Goal: Task Accomplishment & Management: Complete application form

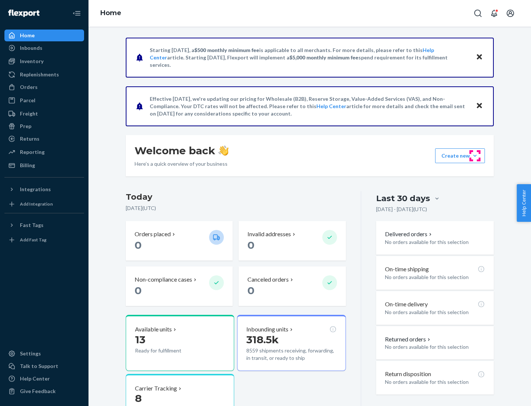
click at [475, 156] on button "Create new Create new inbound Create new order Create new product" at bounding box center [460, 155] width 50 height 15
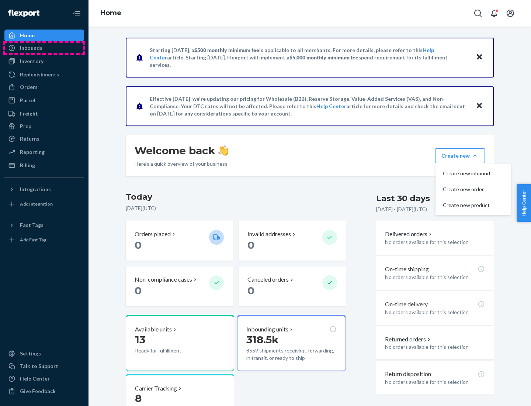
click at [44, 48] on div "Inbounds" at bounding box center [44, 48] width 78 height 10
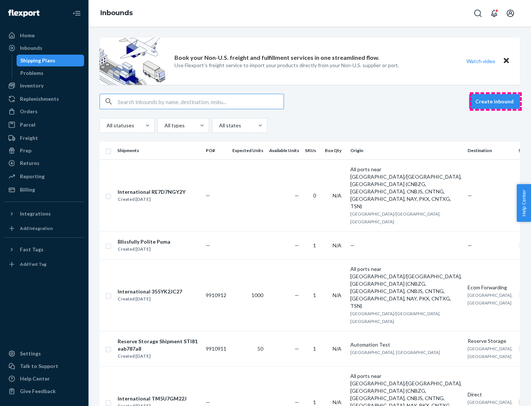
click at [496, 101] on button "Create inbound" at bounding box center [494, 101] width 51 height 15
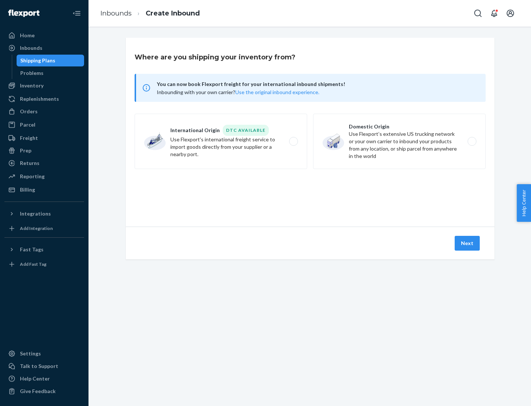
click at [399, 141] on label "Domestic Origin Use Flexport’s extensive US trucking network or your own carrie…" at bounding box center [399, 141] width 173 height 55
click at [472, 141] on input "Domestic Origin Use Flexport’s extensive US trucking network or your own carrie…" at bounding box center [474, 141] width 5 height 5
radio input "true"
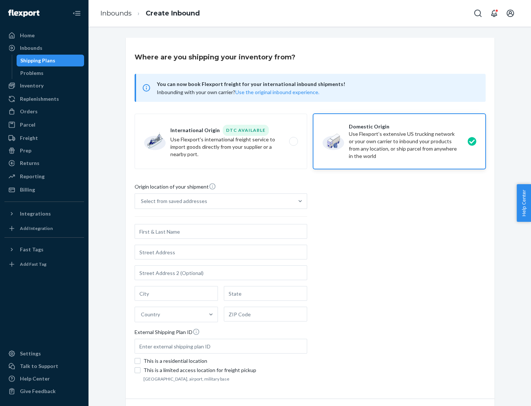
click at [172, 201] on div "Select from saved addresses" at bounding box center [174, 200] width 66 height 7
click at [142, 201] on input "Select from saved addresses" at bounding box center [141, 200] width 1 height 7
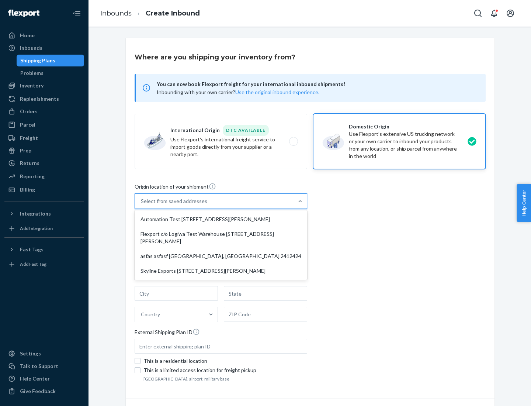
scroll to position [3, 0]
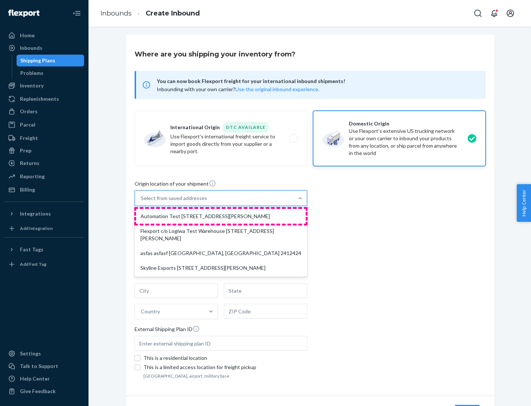
click at [221, 216] on div "Automation Test [STREET_ADDRESS][PERSON_NAME]" at bounding box center [221, 216] width 170 height 15
click at [142, 202] on input "option Automation Test [STREET_ADDRESS][PERSON_NAME] focused, 1 of 4. 4 results…" at bounding box center [141, 197] width 1 height 7
type input "Automation Test"
type input "9th Floor"
type input "[GEOGRAPHIC_DATA]"
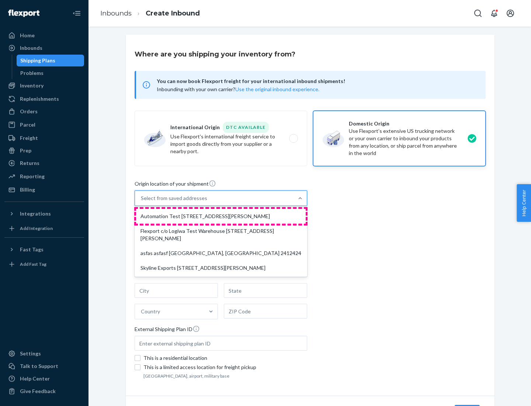
type input "CA"
type input "94104"
type input "[STREET_ADDRESS][PERSON_NAME]"
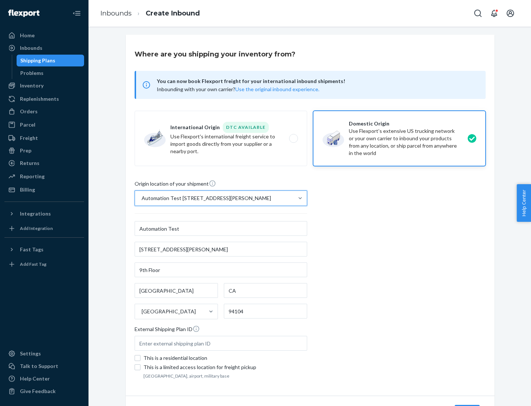
scroll to position [43, 0]
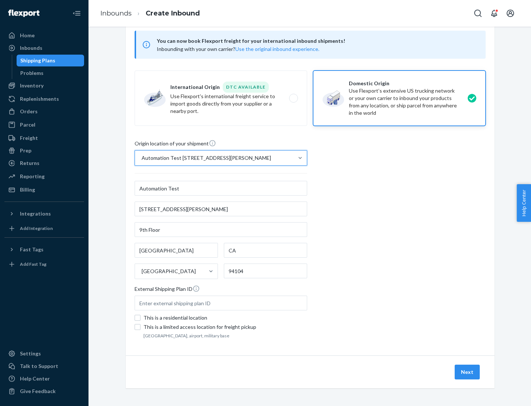
click at [468, 372] on button "Next" at bounding box center [467, 371] width 25 height 15
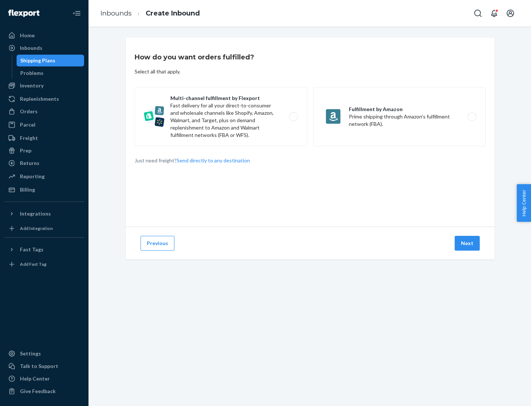
click at [221, 117] on label "Multi-channel fulfillment by Flexport Fast delivery for all your direct-to-cons…" at bounding box center [221, 116] width 173 height 59
click at [293, 117] on input "Multi-channel fulfillment by Flexport Fast delivery for all your direct-to-cons…" at bounding box center [295, 116] width 5 height 5
radio input "true"
click at [468, 243] on button "Next" at bounding box center [467, 243] width 25 height 15
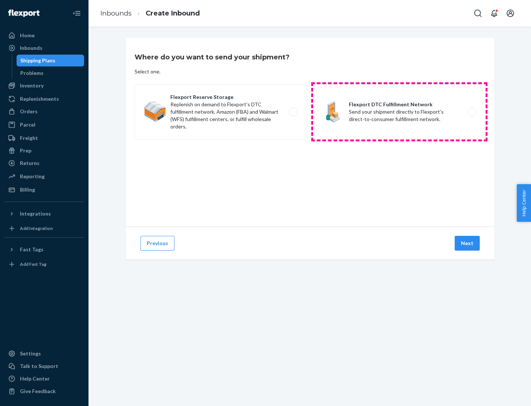
click at [399, 112] on label "Flexport DTC Fulfillment Network Send your shipment directly to Flexport's dire…" at bounding box center [399, 111] width 173 height 55
click at [472, 112] on input "Flexport DTC Fulfillment Network Send your shipment directly to Flexport's dire…" at bounding box center [474, 112] width 5 height 5
radio input "true"
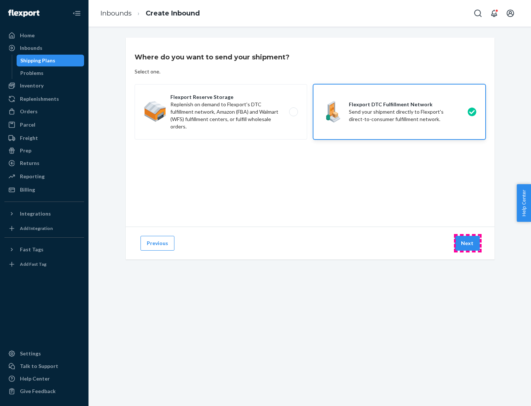
click at [468, 243] on button "Next" at bounding box center [467, 243] width 25 height 15
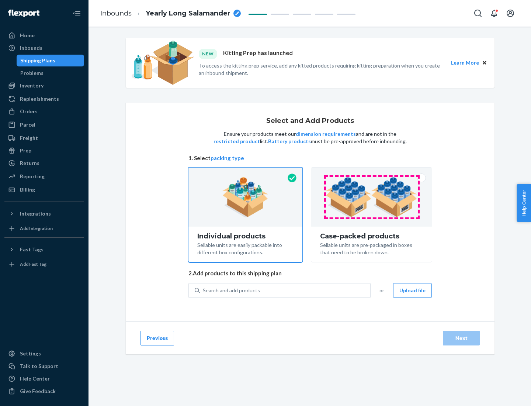
click at [372, 197] on img at bounding box center [372, 197] width 92 height 41
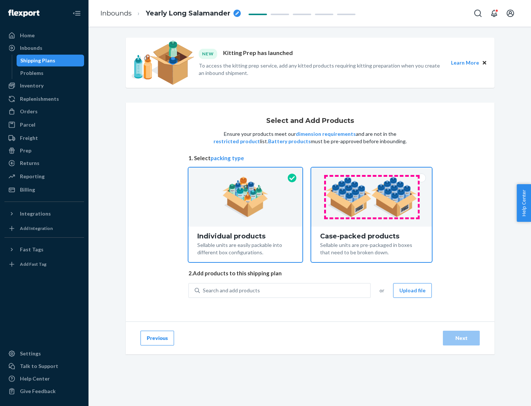
click at [372, 172] on input "Case-packed products Sellable units are pre-packaged in boxes that need to be b…" at bounding box center [371, 169] width 5 height 5
radio input "true"
radio input "false"
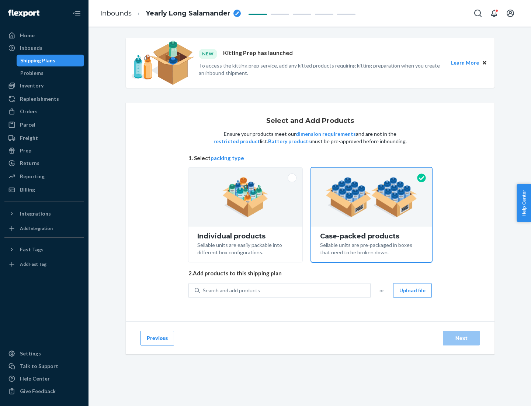
click at [285, 290] on div "Search and add products" at bounding box center [285, 290] width 170 height 13
click at [204, 290] on input "Search and add products" at bounding box center [203, 290] width 1 height 7
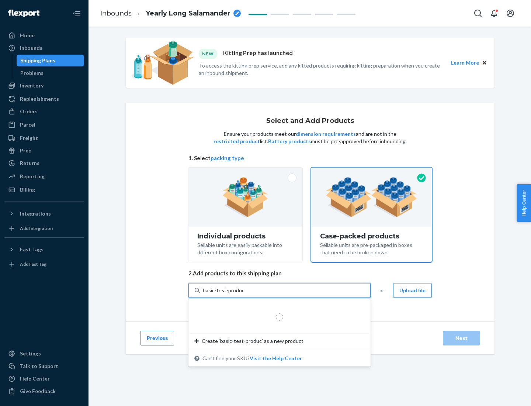
type input "basic-test-product-1"
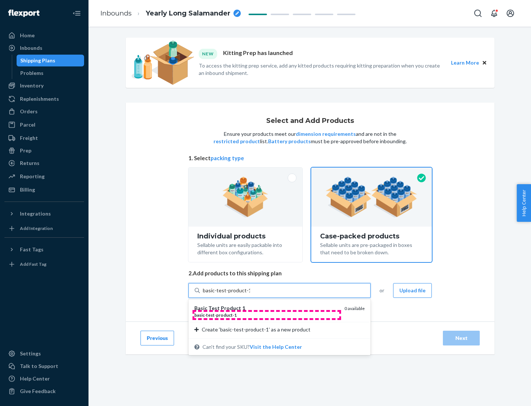
click at [267, 315] on div "basic - test - product - 1" at bounding box center [266, 315] width 144 height 6
click at [250, 294] on input "basic-test-product-1" at bounding box center [226, 290] width 47 height 7
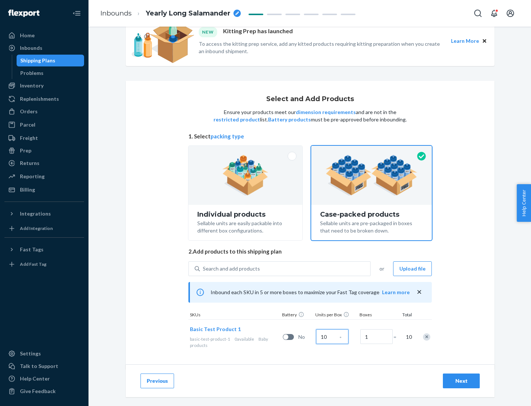
scroll to position [27, 0]
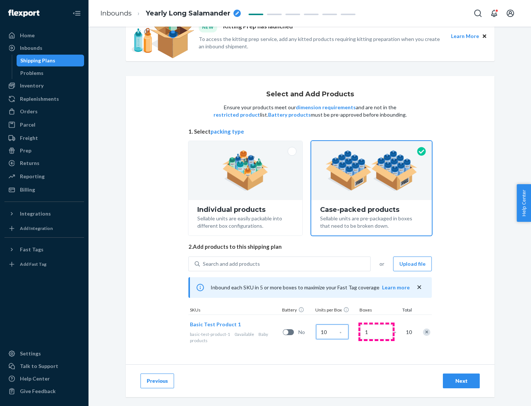
type input "10"
type input "7"
click at [461, 381] on div "Next" at bounding box center [461, 380] width 24 height 7
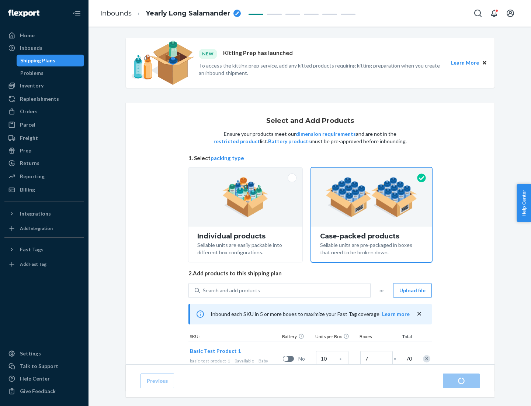
radio input "true"
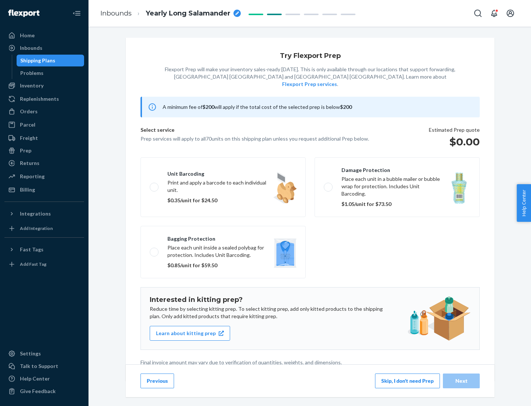
scroll to position [2, 0]
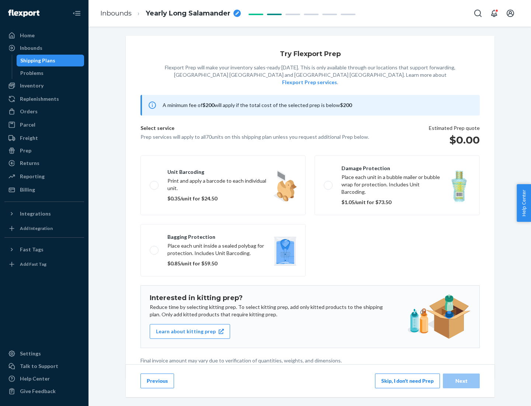
click at [223, 235] on label "Bagging protection Place each unit inside a sealed polybag for protection. Incl…" at bounding box center [223, 250] width 165 height 52
click at [155, 247] on input "Bagging protection Place each unit inside a sealed polybag for protection. Incl…" at bounding box center [152, 249] width 5 height 5
checkbox input "true"
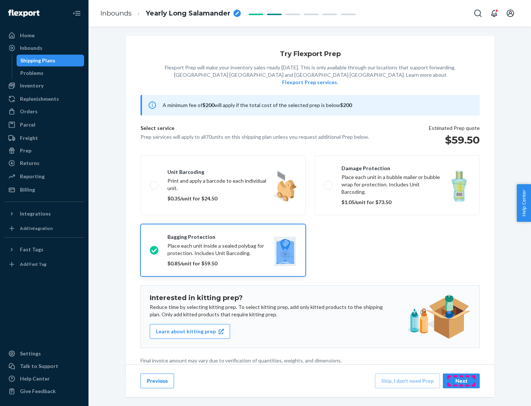
click at [461, 380] on div "Next" at bounding box center [461, 380] width 24 height 7
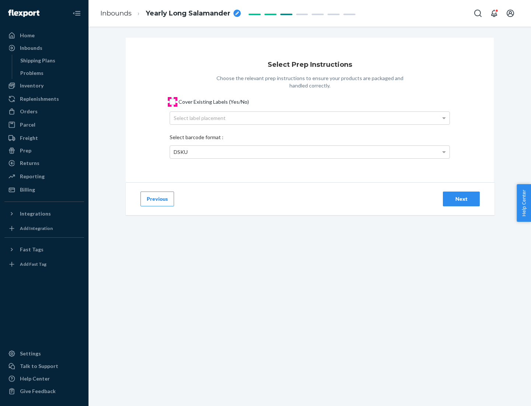
click at [173, 101] on input "Cover Existing Labels (Yes/No)" at bounding box center [173, 102] width 6 height 6
checkbox input "true"
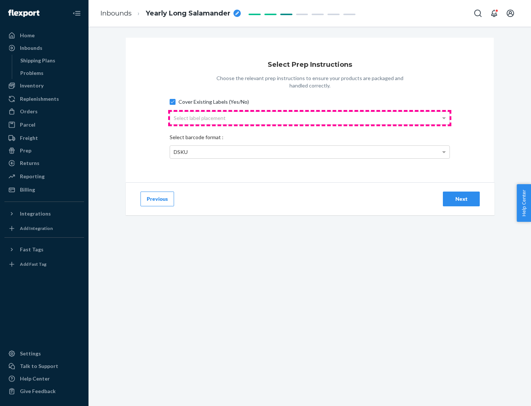
click at [310, 118] on div "Select label placement" at bounding box center [310, 118] width 280 height 13
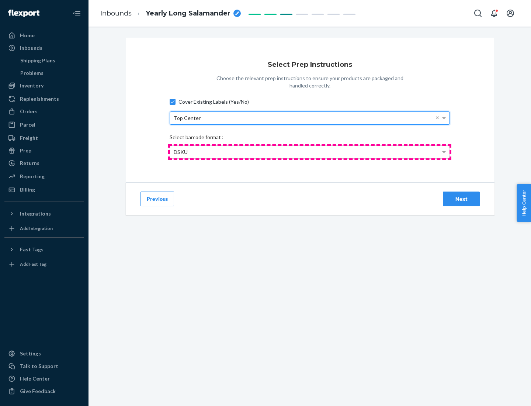
click at [310, 152] on div "DSKU" at bounding box center [310, 152] width 280 height 13
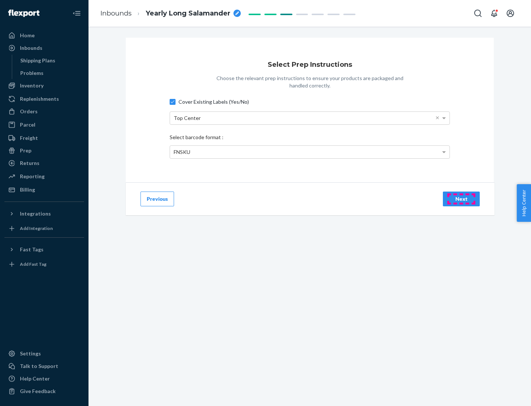
click at [461, 198] on div "Next" at bounding box center [461, 198] width 24 height 7
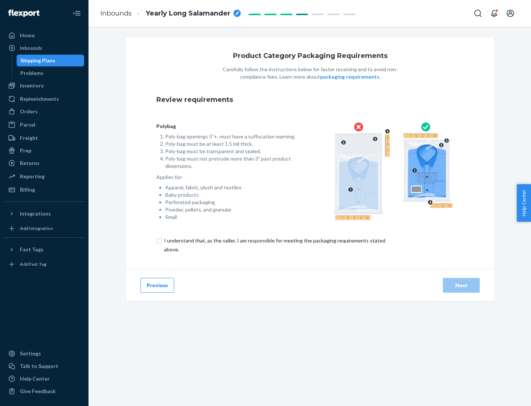
click at [274, 245] on input "checkbox" at bounding box center [278, 245] width 245 height 18
checkbox input "true"
click at [461, 285] on div "Next" at bounding box center [461, 284] width 24 height 7
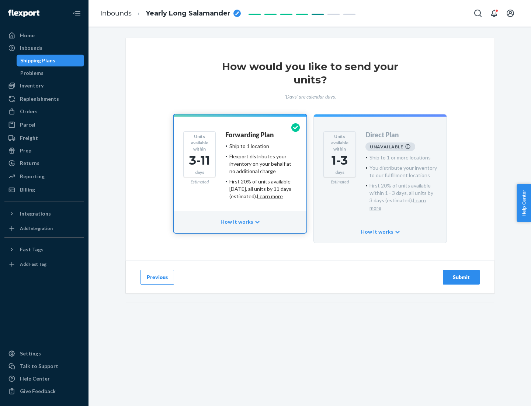
click at [250, 135] on h4 "Forwarding Plan" at bounding box center [249, 134] width 48 height 7
click at [461, 273] on div "Submit" at bounding box center [461, 276] width 24 height 7
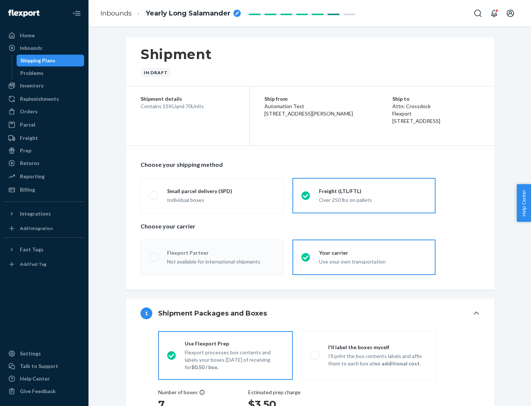
radio input "true"
radio input "false"
radio input "true"
radio input "false"
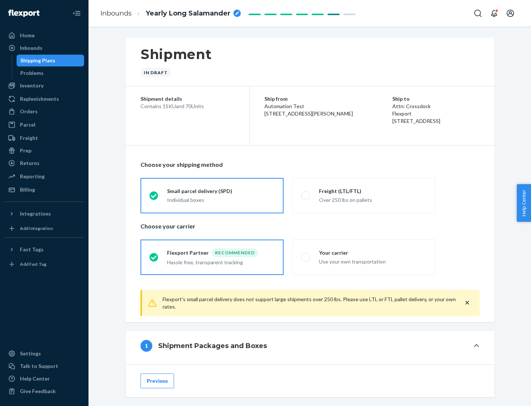
click at [221, 200] on div "Individual boxes" at bounding box center [221, 199] width 108 height 7
click at [154, 198] on input "Small parcel delivery (SPD) Individual boxes" at bounding box center [151, 195] width 5 height 5
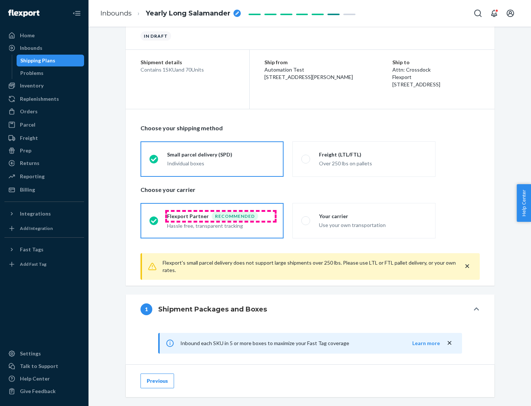
click at [221, 216] on div "Recommended" at bounding box center [235, 216] width 46 height 9
click at [154, 218] on input "Flexport Partner Recommended Hassle free, transparent tracking" at bounding box center [151, 220] width 5 height 5
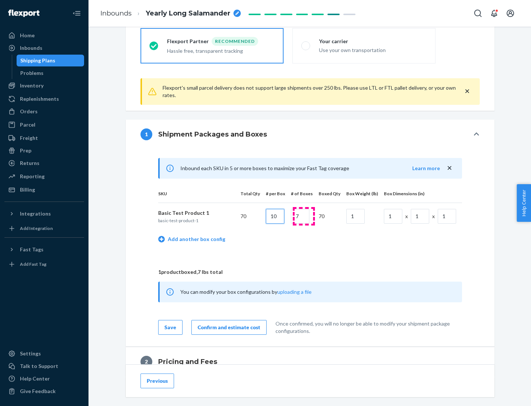
type input "10"
type input "7"
type input "1"
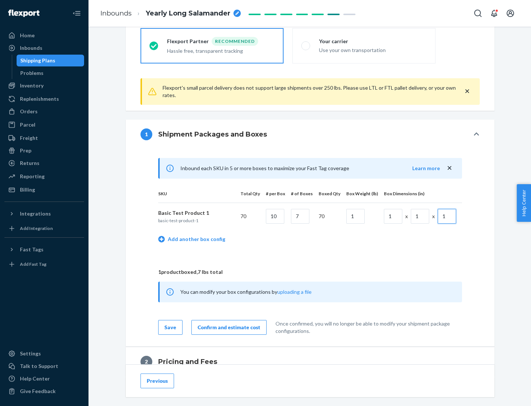
scroll to position [322, 0]
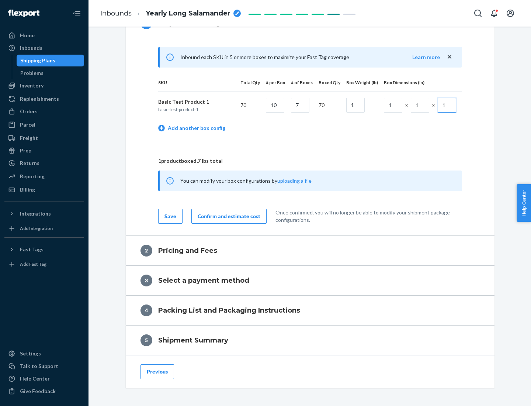
type input "1"
click at [228, 216] on div "Confirm and estimate cost" at bounding box center [229, 215] width 63 height 7
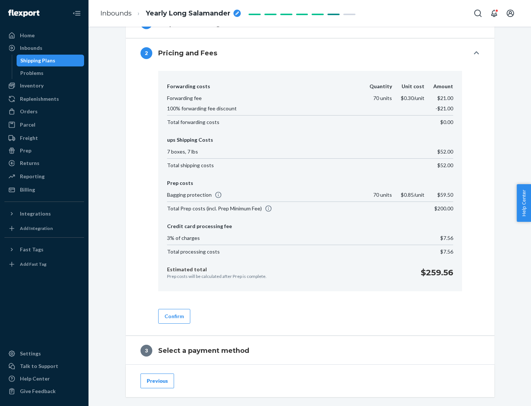
scroll to position [422, 0]
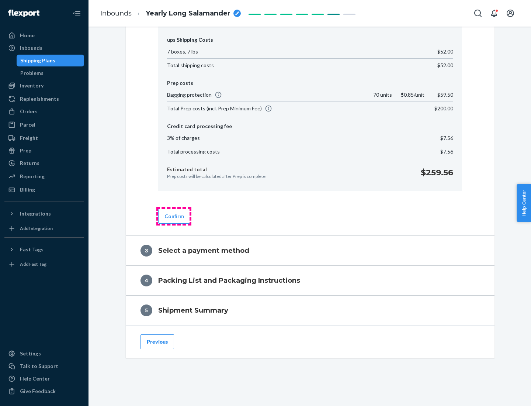
click at [174, 216] on button "Confirm" at bounding box center [174, 216] width 32 height 15
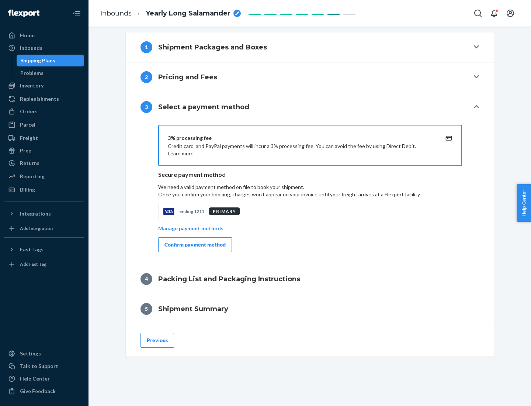
click at [194, 245] on div "Confirm payment method" at bounding box center [194, 244] width 61 height 7
